Goal: Check status: Check status

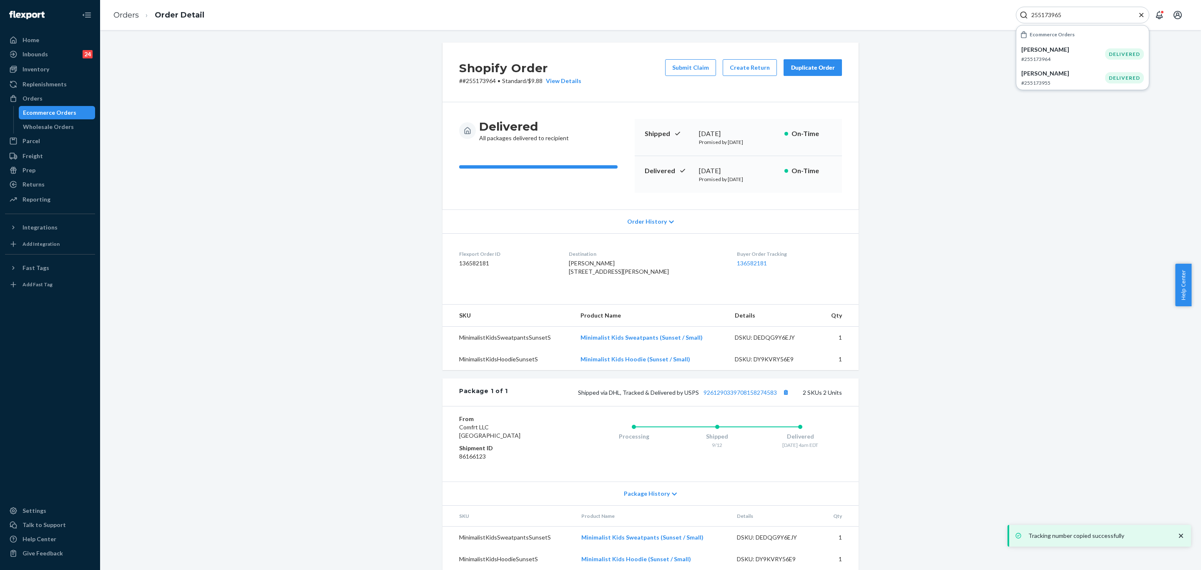
click at [1082, 16] on input "255173965" at bounding box center [1079, 15] width 103 height 8
drag, startPoint x: 0, startPoint y: 0, endPoint x: 1082, endPoint y: 16, distance: 1082.5
click at [1082, 16] on input "255173965" at bounding box center [1079, 15] width 103 height 8
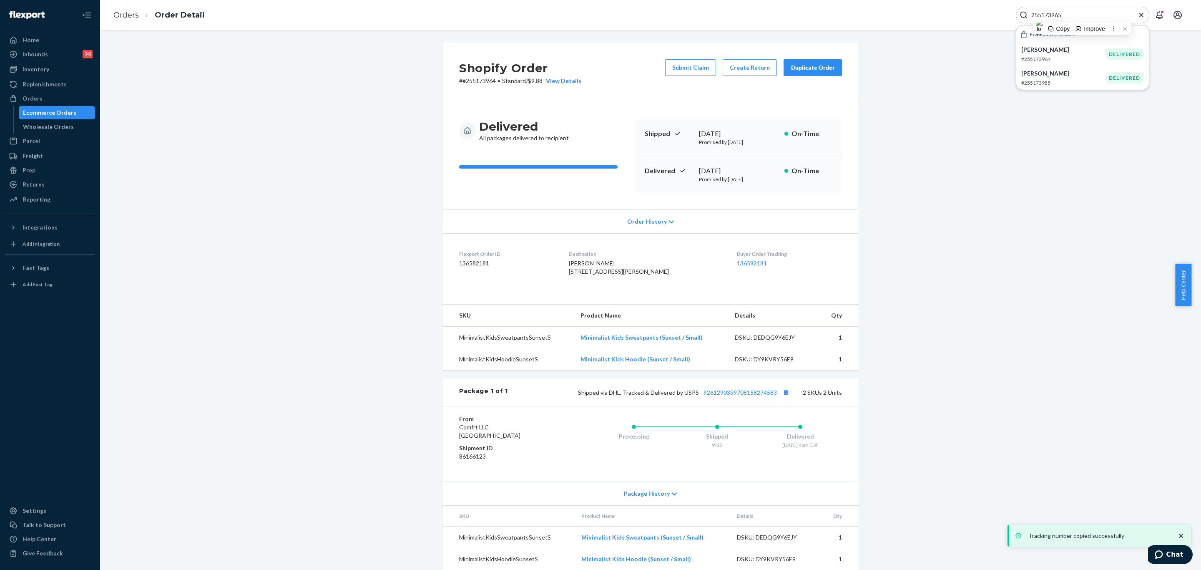
click at [1082, 16] on input "255173965" at bounding box center [1079, 15] width 103 height 8
type input "255130189"
click at [1071, 55] on p "#255130189" at bounding box center [1063, 58] width 84 height 7
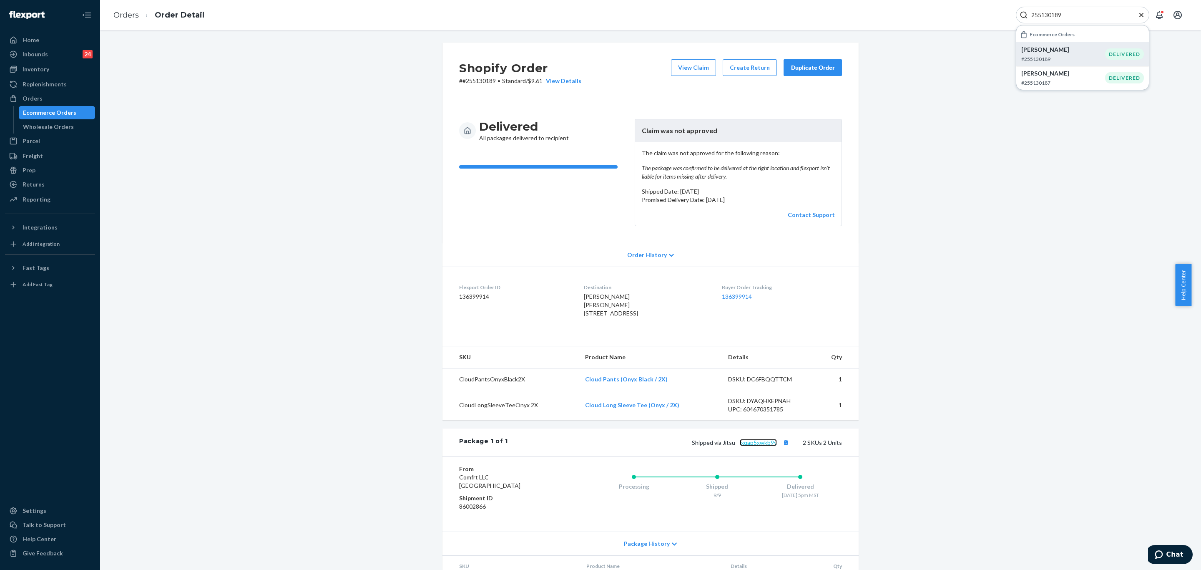
click at [754, 446] on link "lxqap5xwkb9y" at bounding box center [758, 442] width 37 height 7
